Goal: Task Accomplishment & Management: Manage account settings

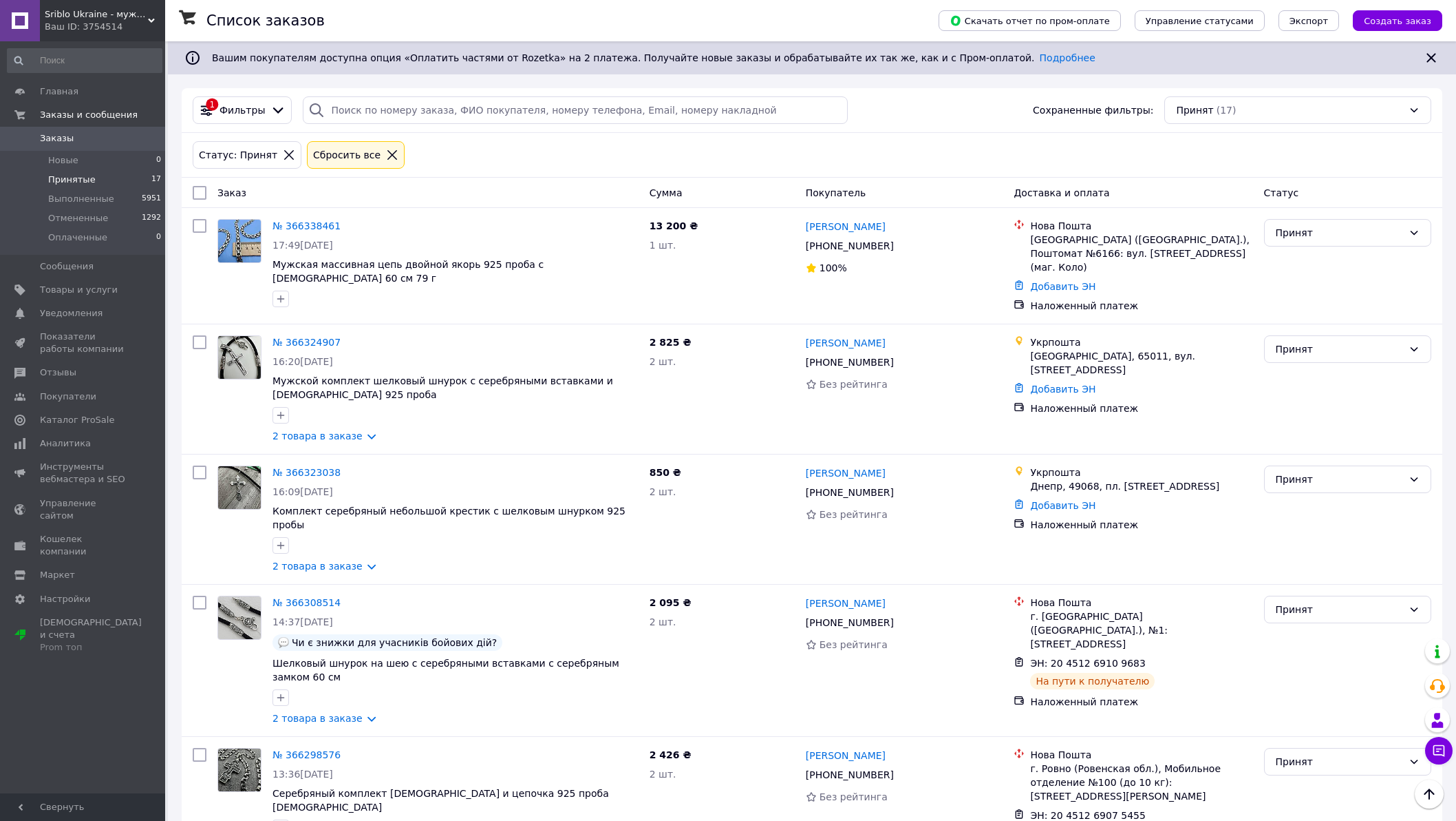
scroll to position [1602, 0]
click at [68, 195] on span "Выполненные" at bounding box center [81, 199] width 66 height 13
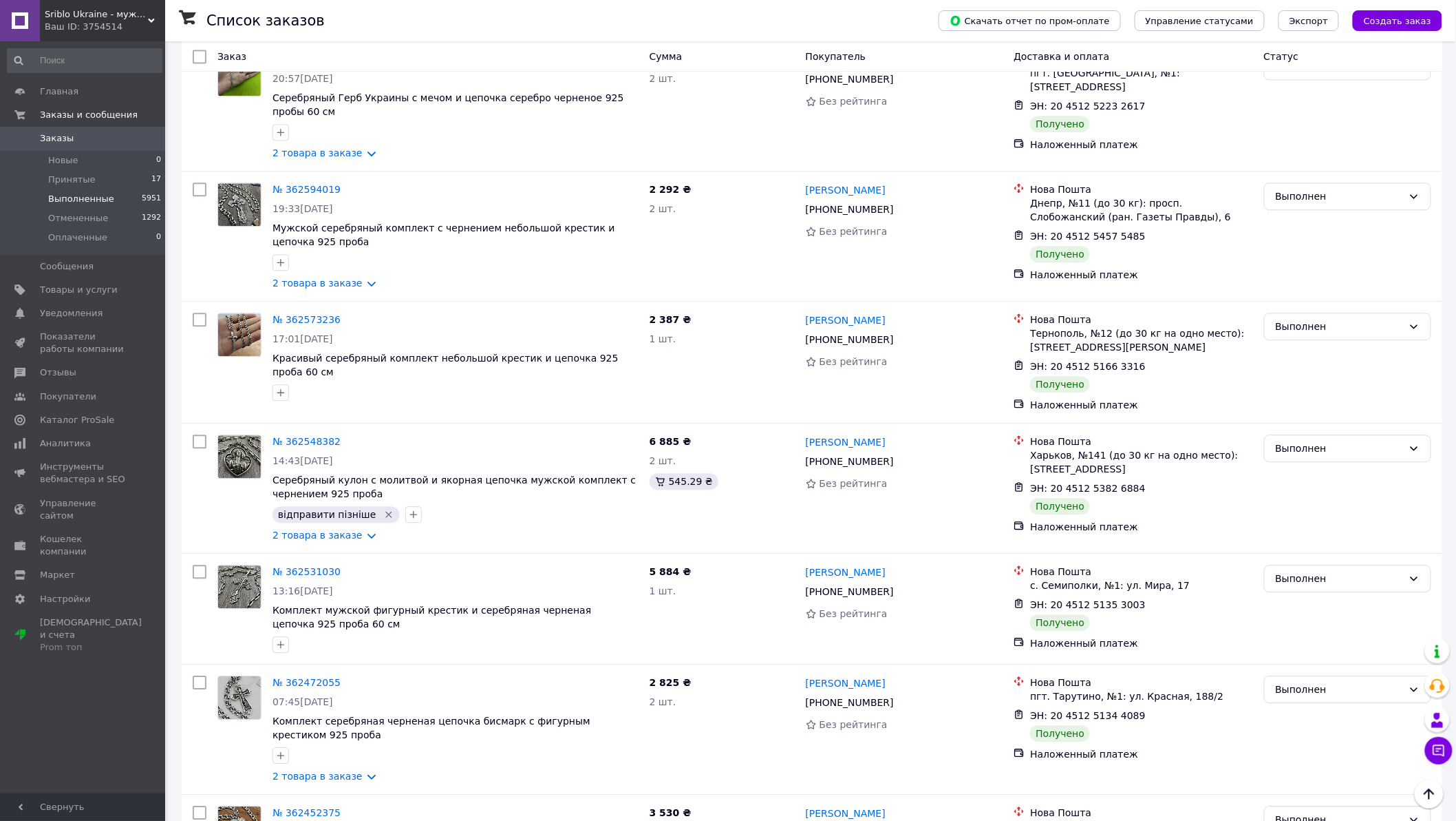
scroll to position [12226, 0]
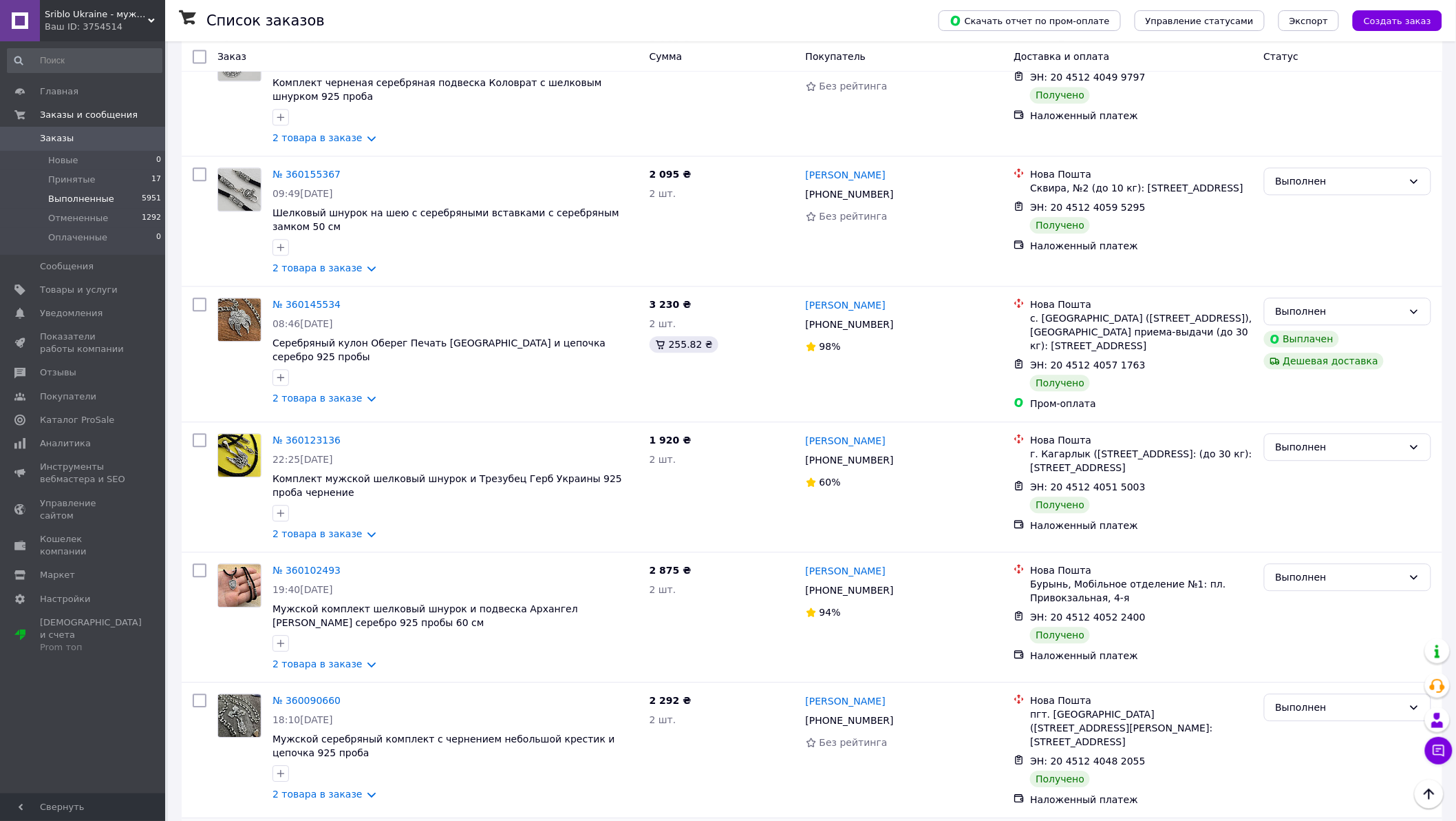
scroll to position [10175, 0]
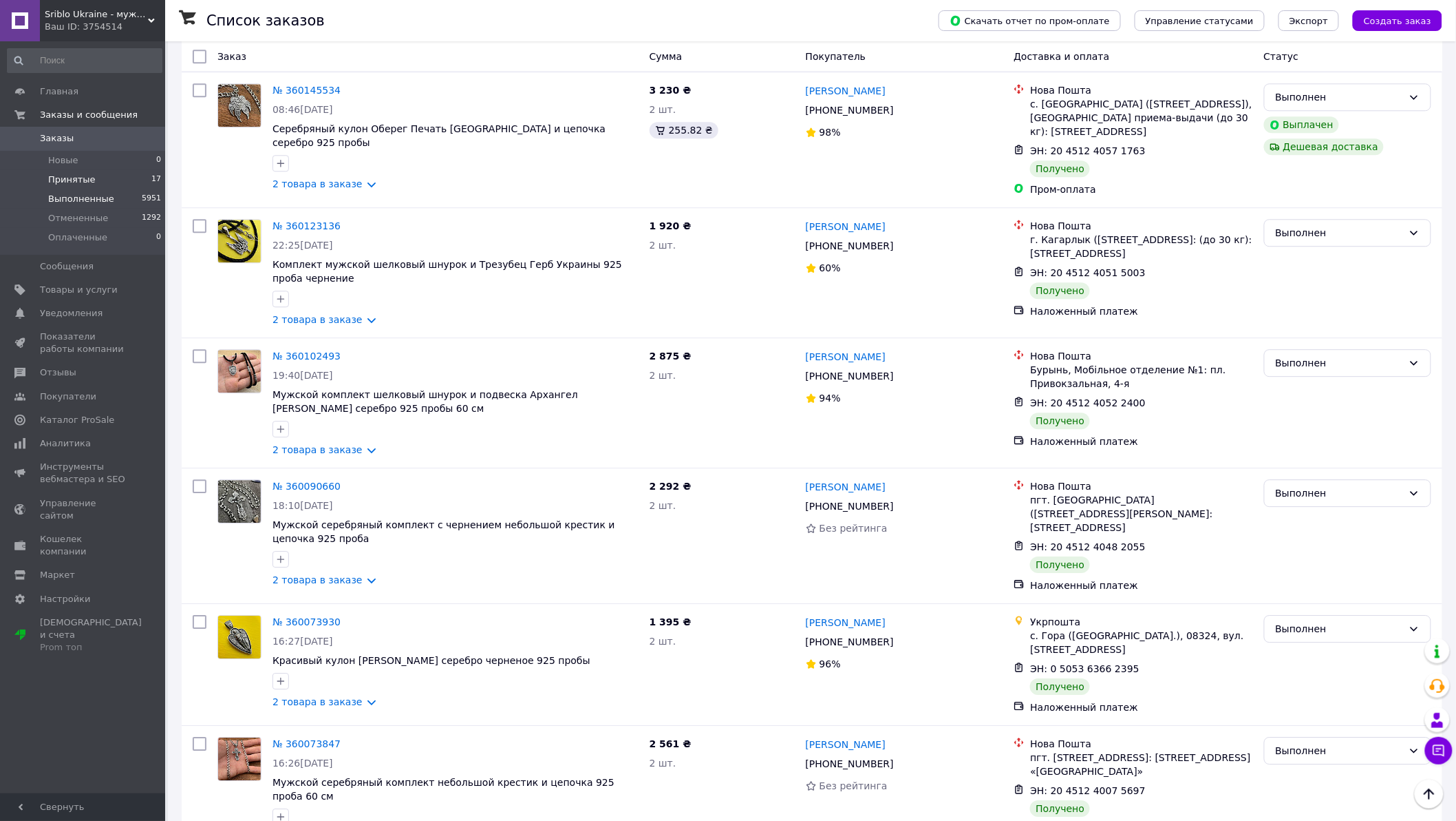
click at [91, 172] on li "Принятые 17" at bounding box center [85, 179] width 169 height 19
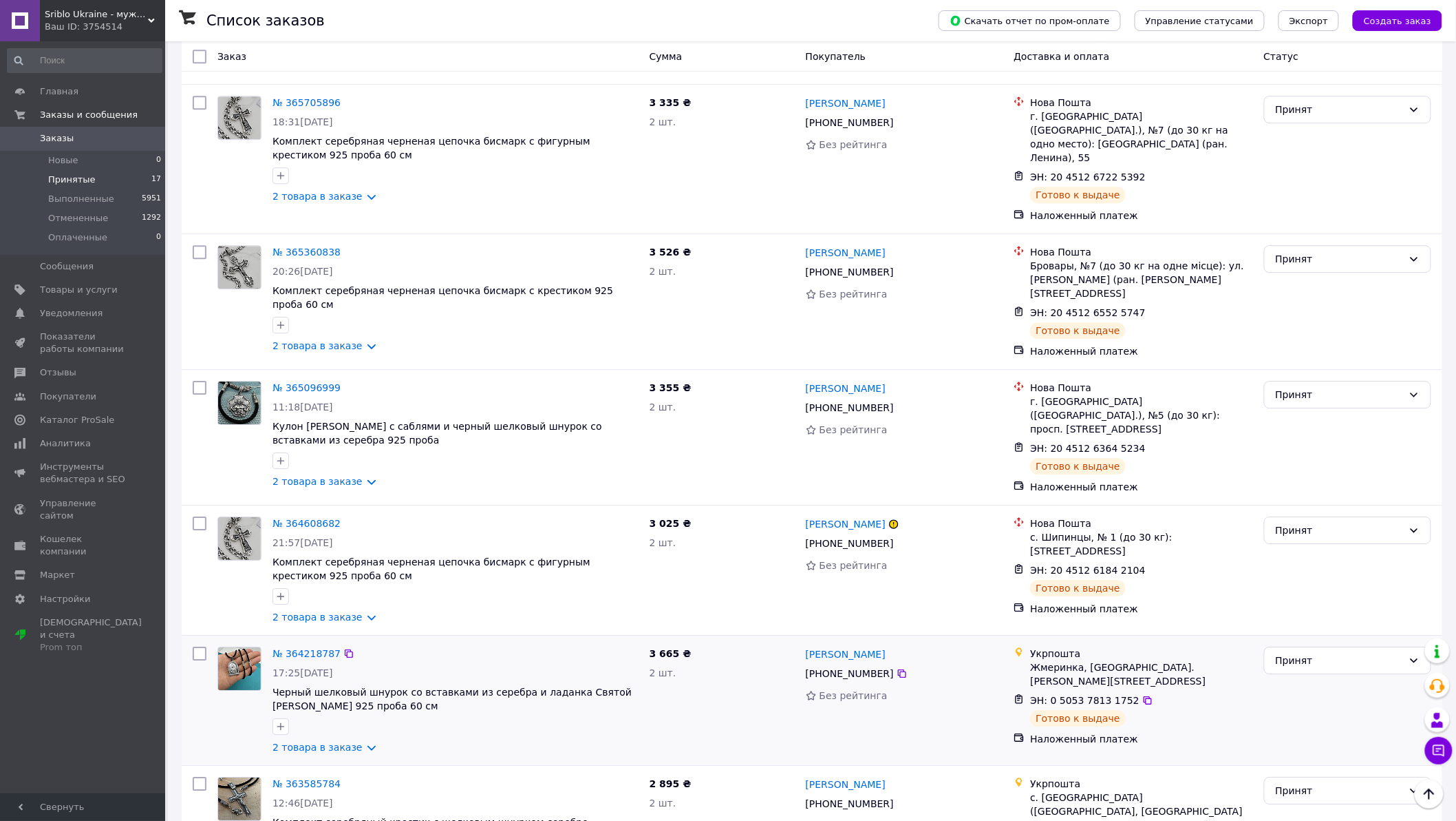
scroll to position [1602, 0]
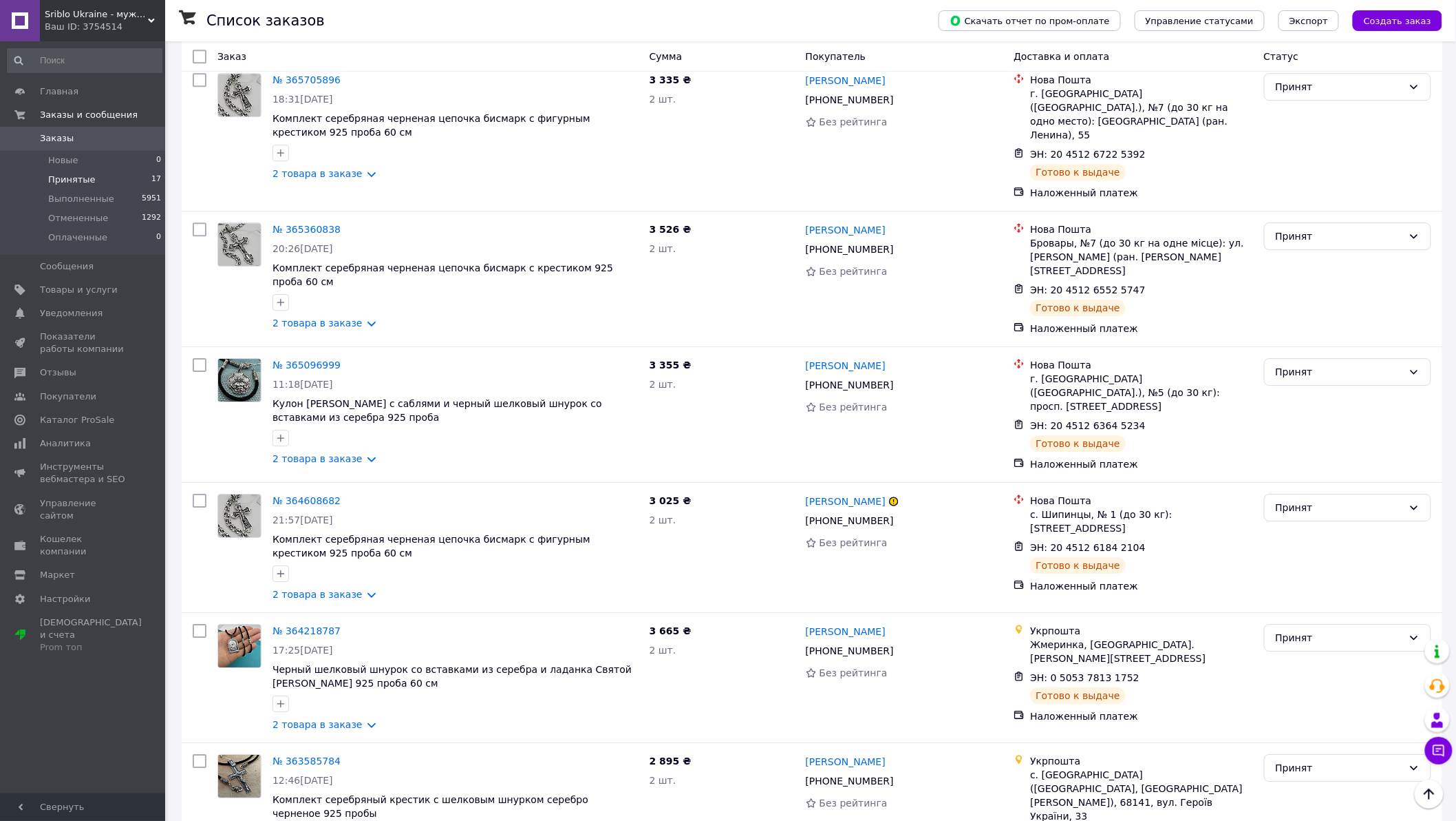
click at [85, 131] on link "Заказы 0" at bounding box center [85, 139] width 169 height 24
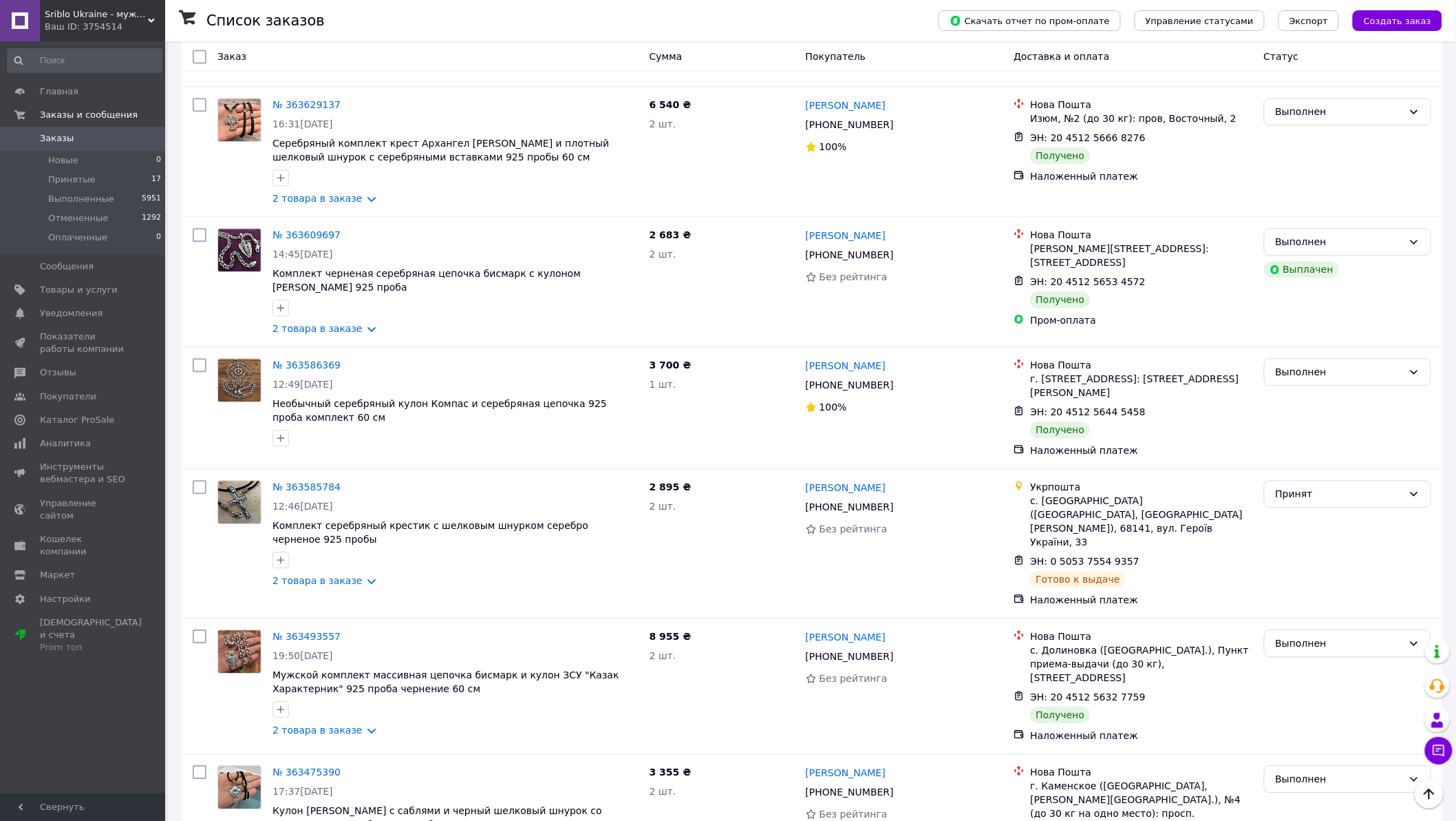
scroll to position [12219, 0]
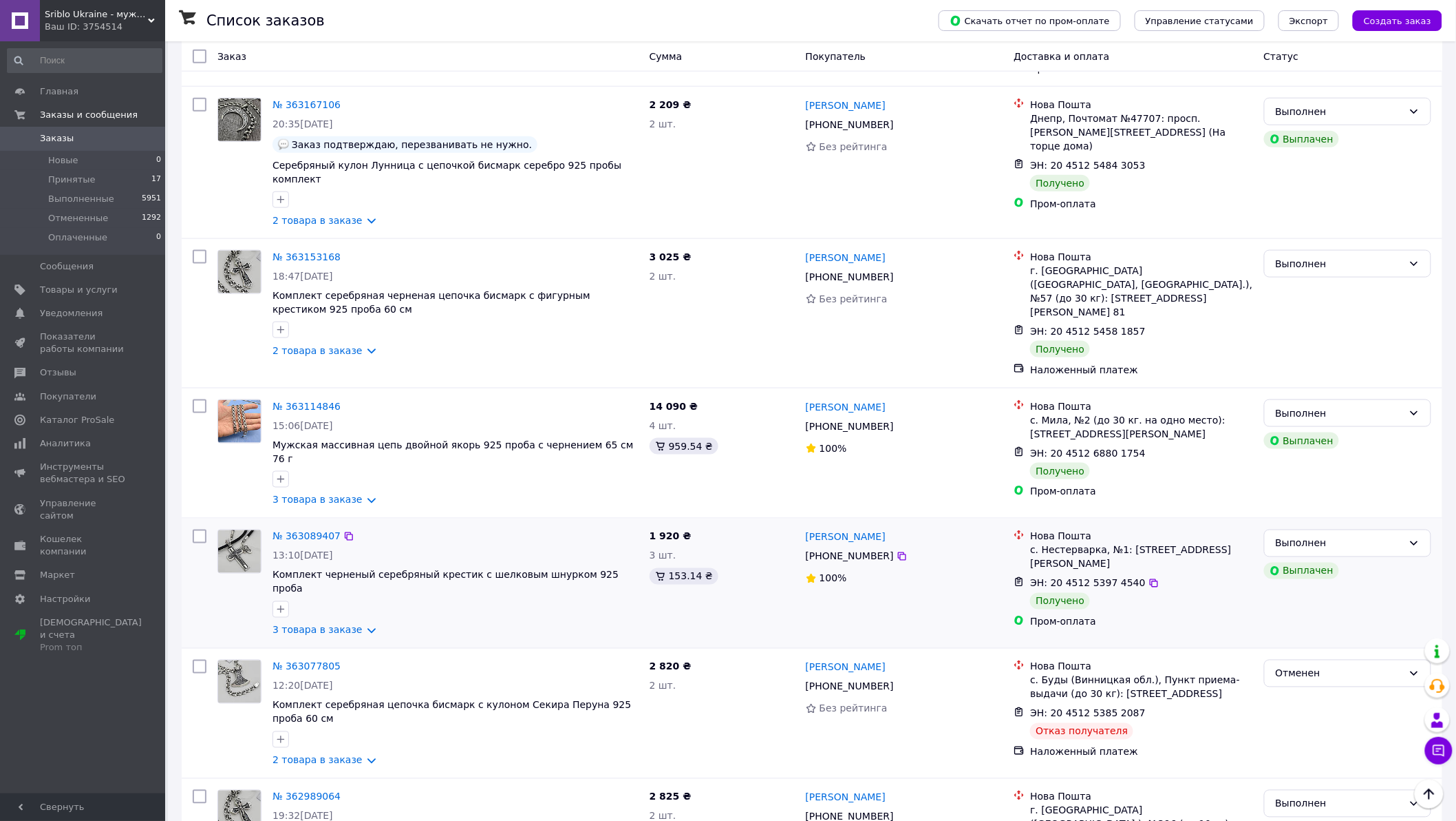
scroll to position [611, 0]
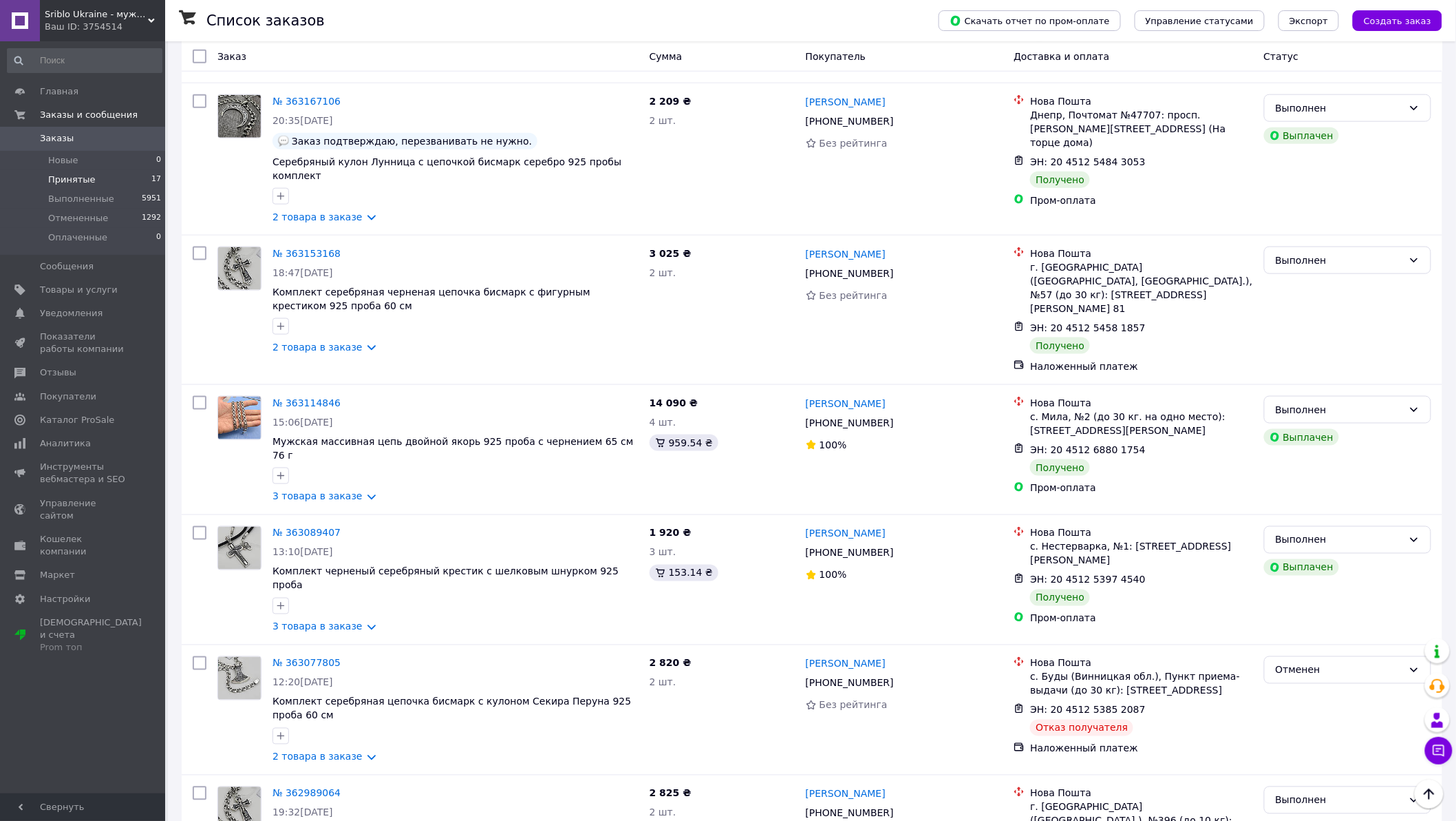
click at [76, 182] on span "Принятые" at bounding box center [72, 179] width 47 height 13
